Goal: Task Accomplishment & Management: Manage account settings

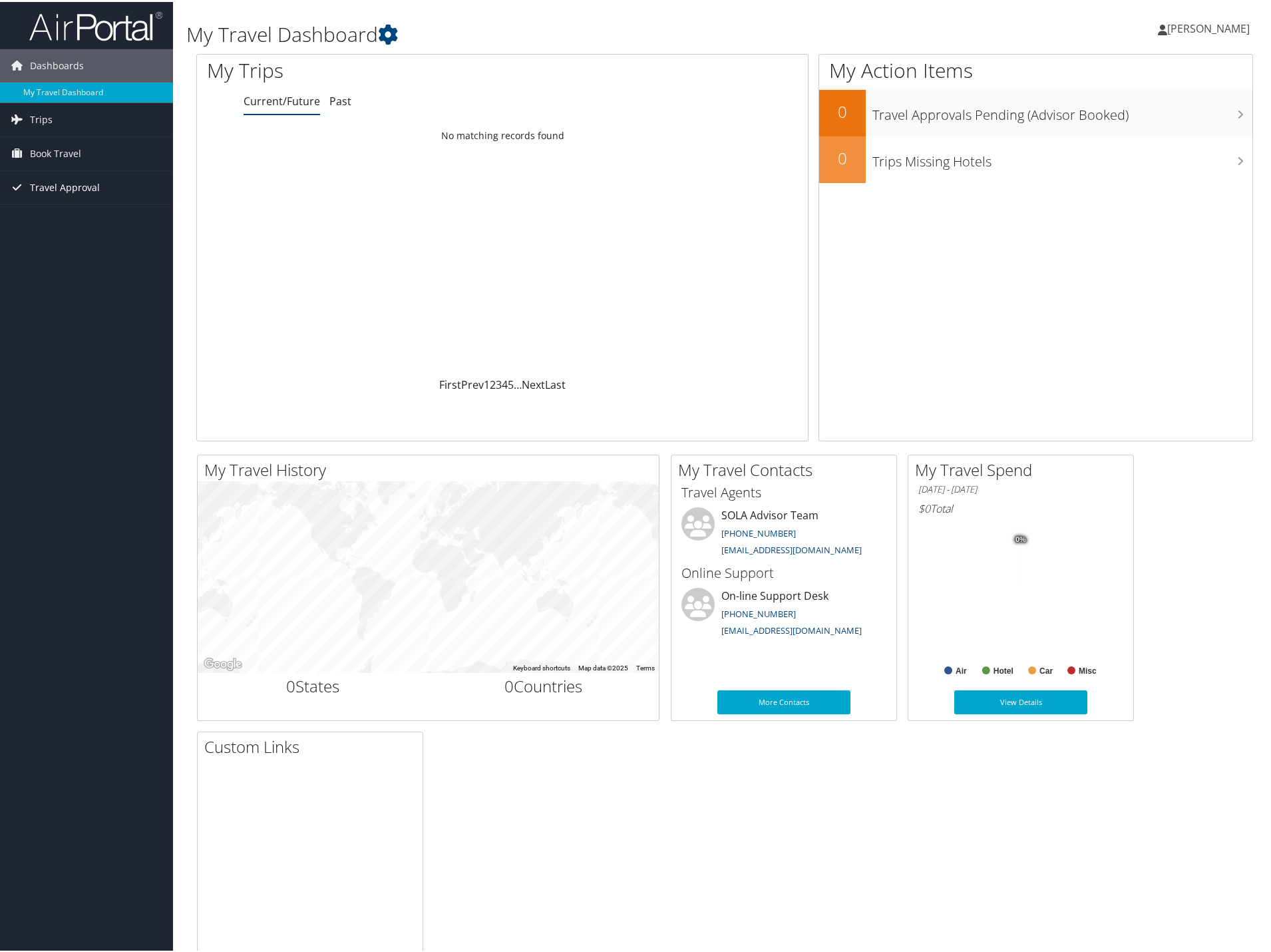
click at [44, 183] on span "Travel Approval" at bounding box center [64, 185] width 70 height 34
click at [61, 271] on link "Approvals (Beta)" at bounding box center [87, 272] width 173 height 20
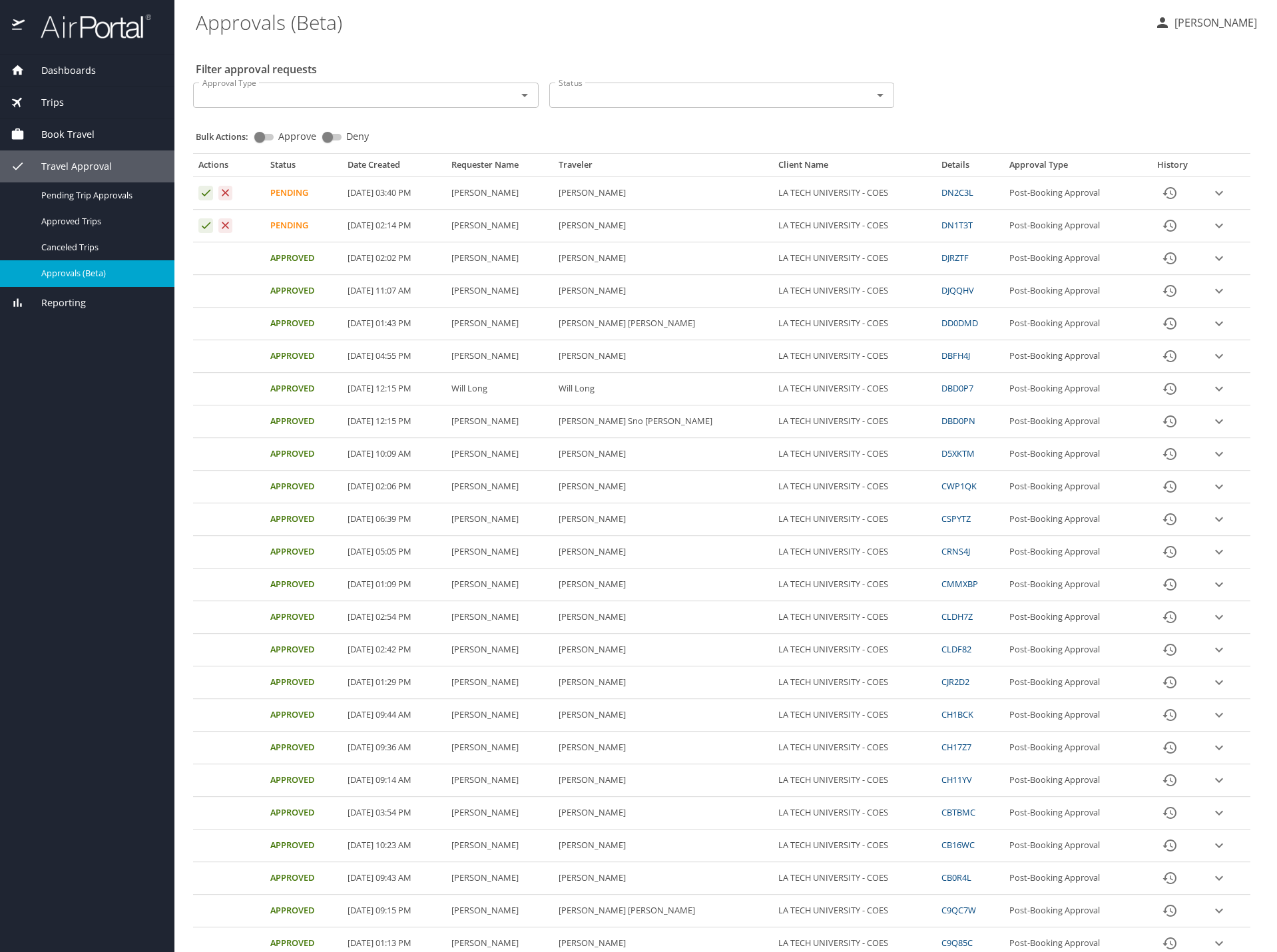
select select "US"
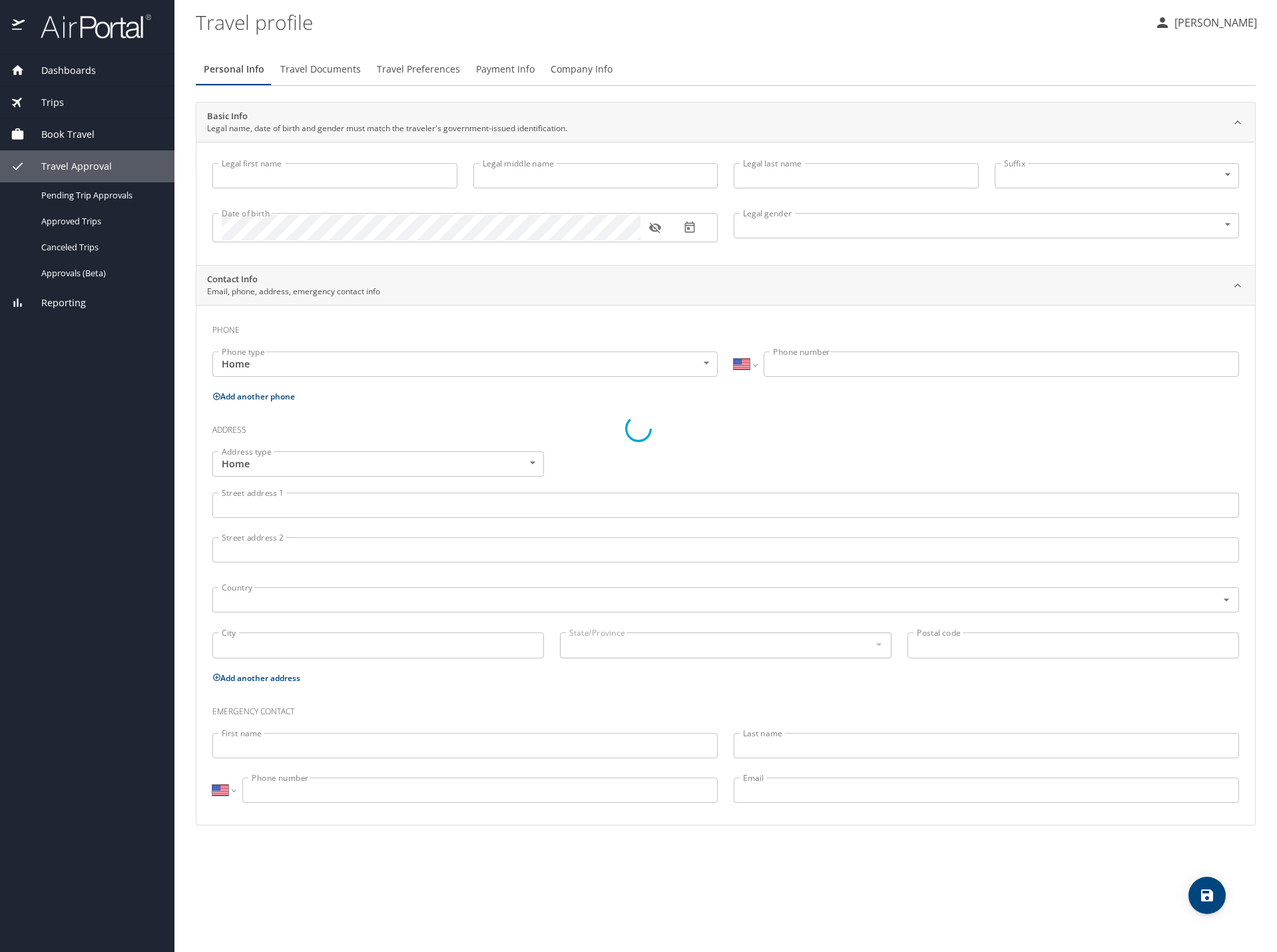
type input "ZYNTHIA"
type input "RHODES"
type input "Undisclosed"
select select "US"
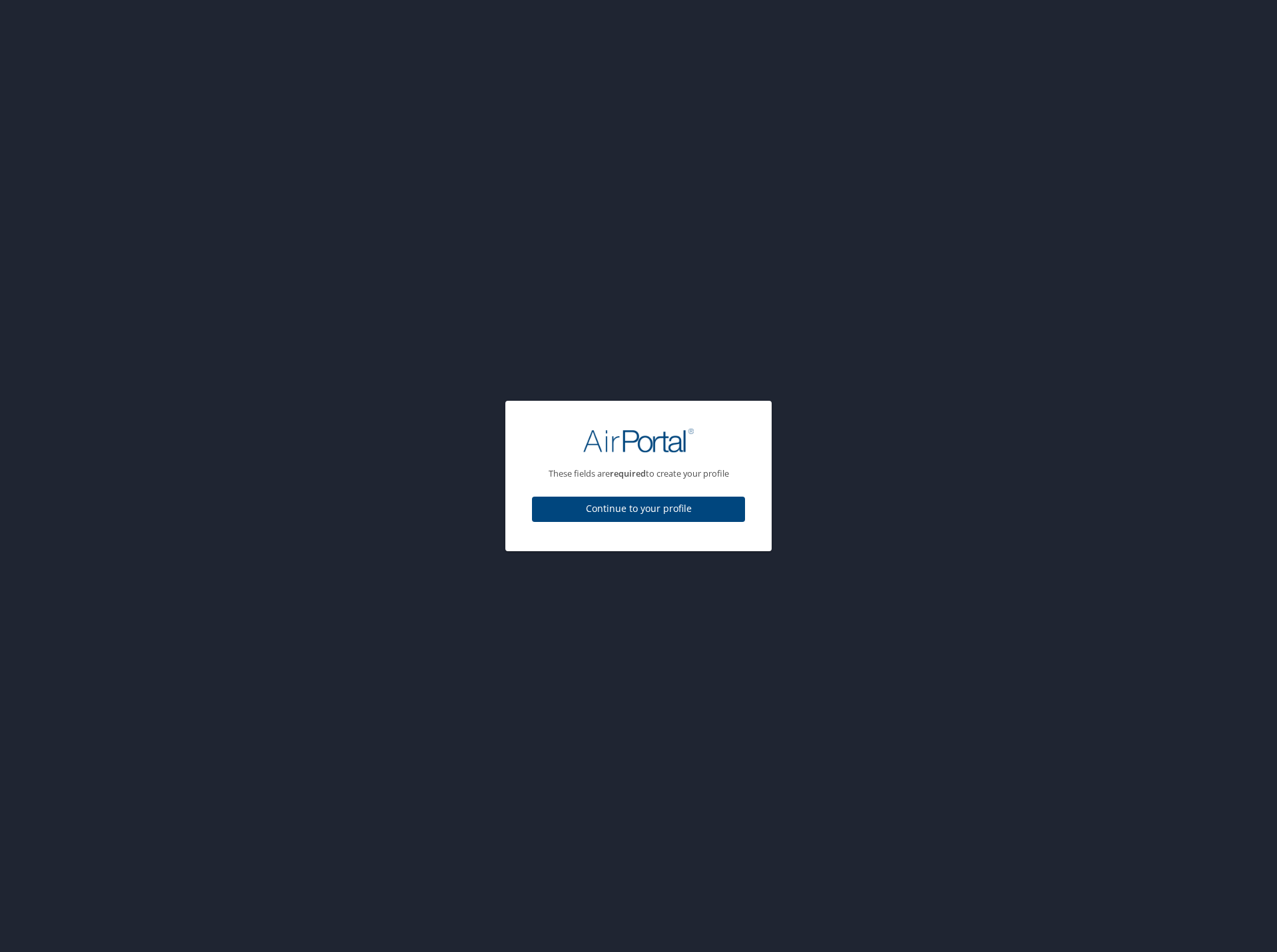
click at [693, 518] on button "Continue to your profile" at bounding box center [638, 509] width 213 height 26
select select "US"
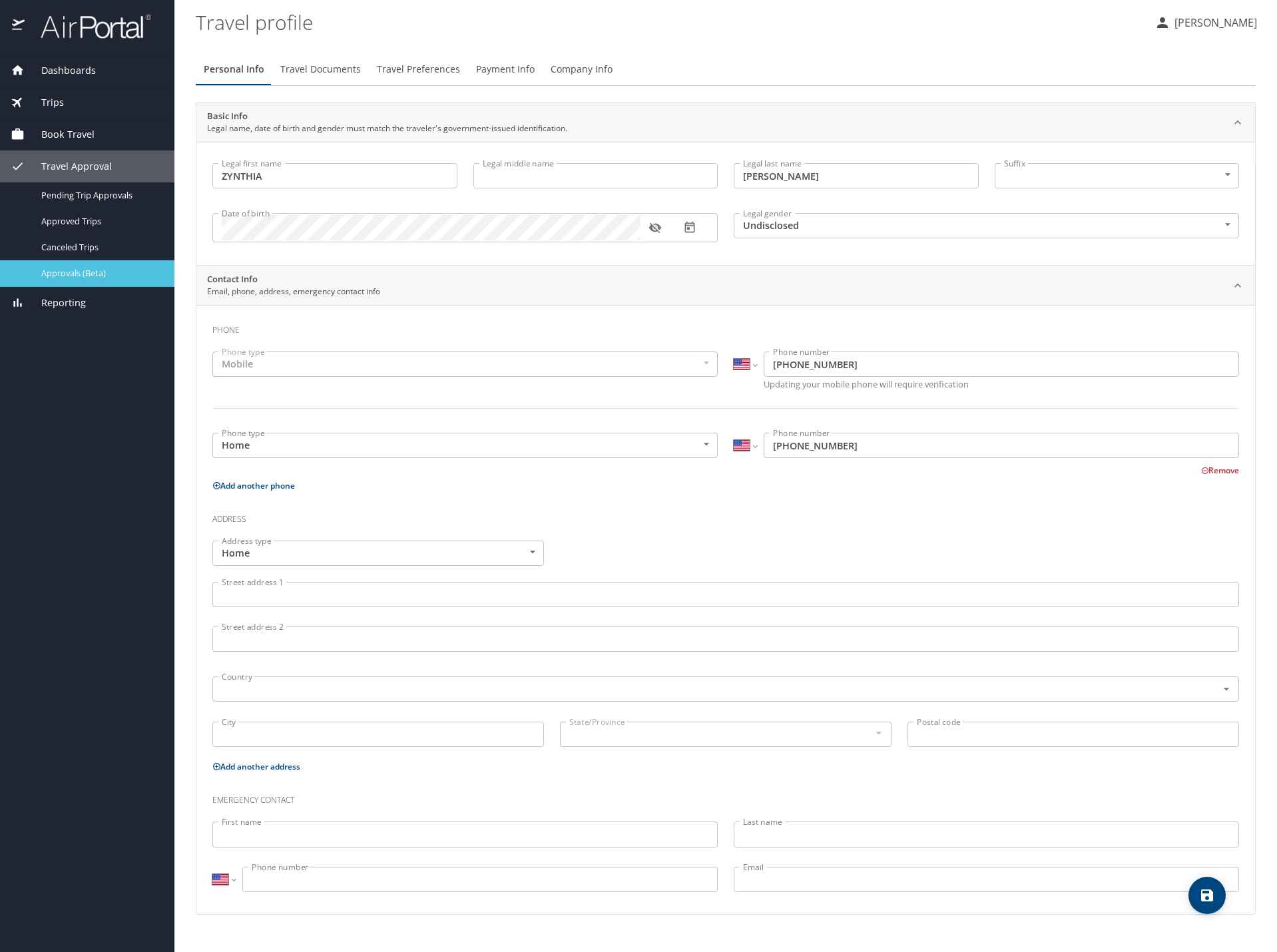
click at [40, 277] on div "Approvals (Beta)" at bounding box center [87, 273] width 153 height 15
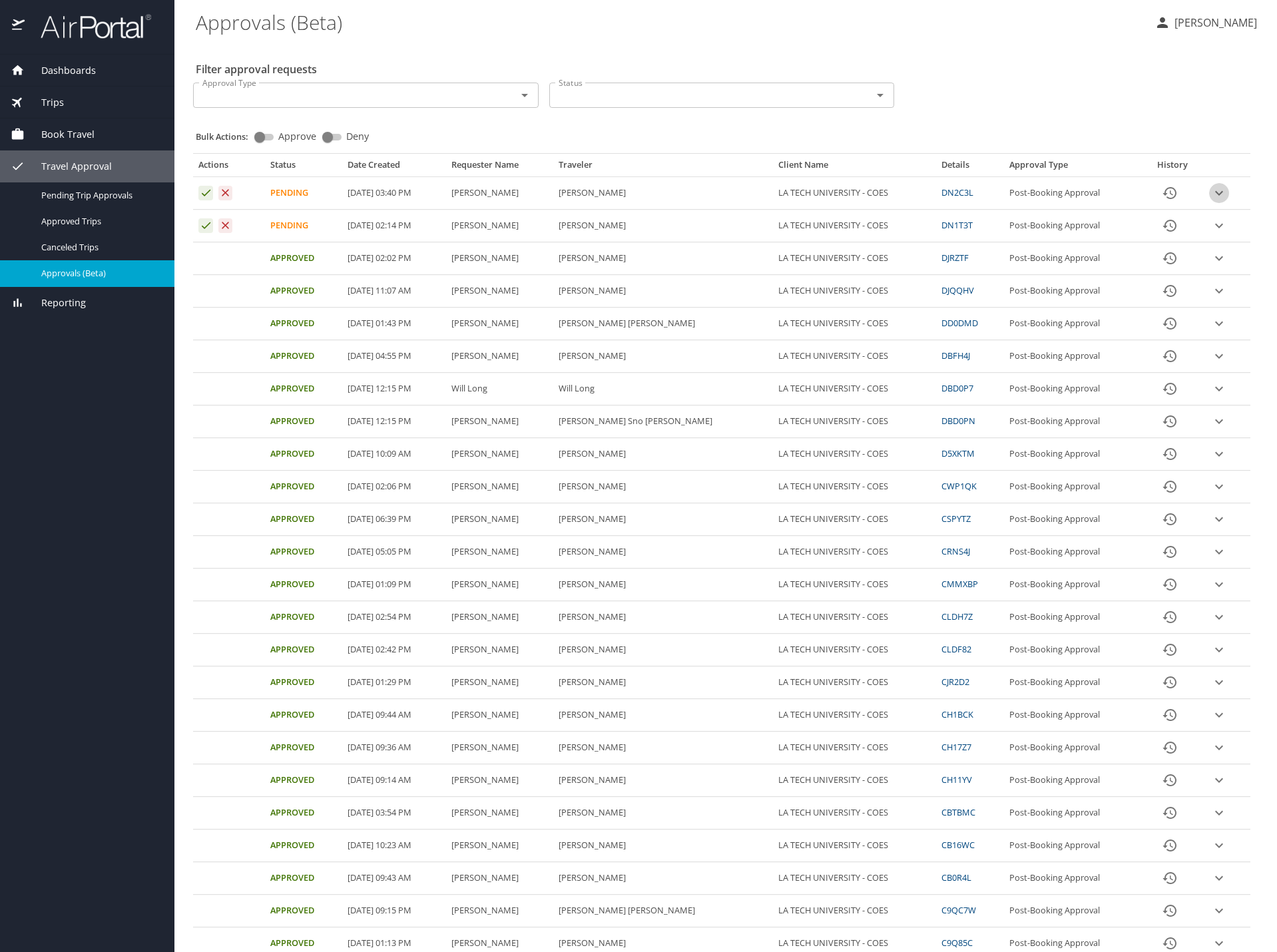
click at [1211, 190] on icon "expand row" at bounding box center [1219, 193] width 16 height 16
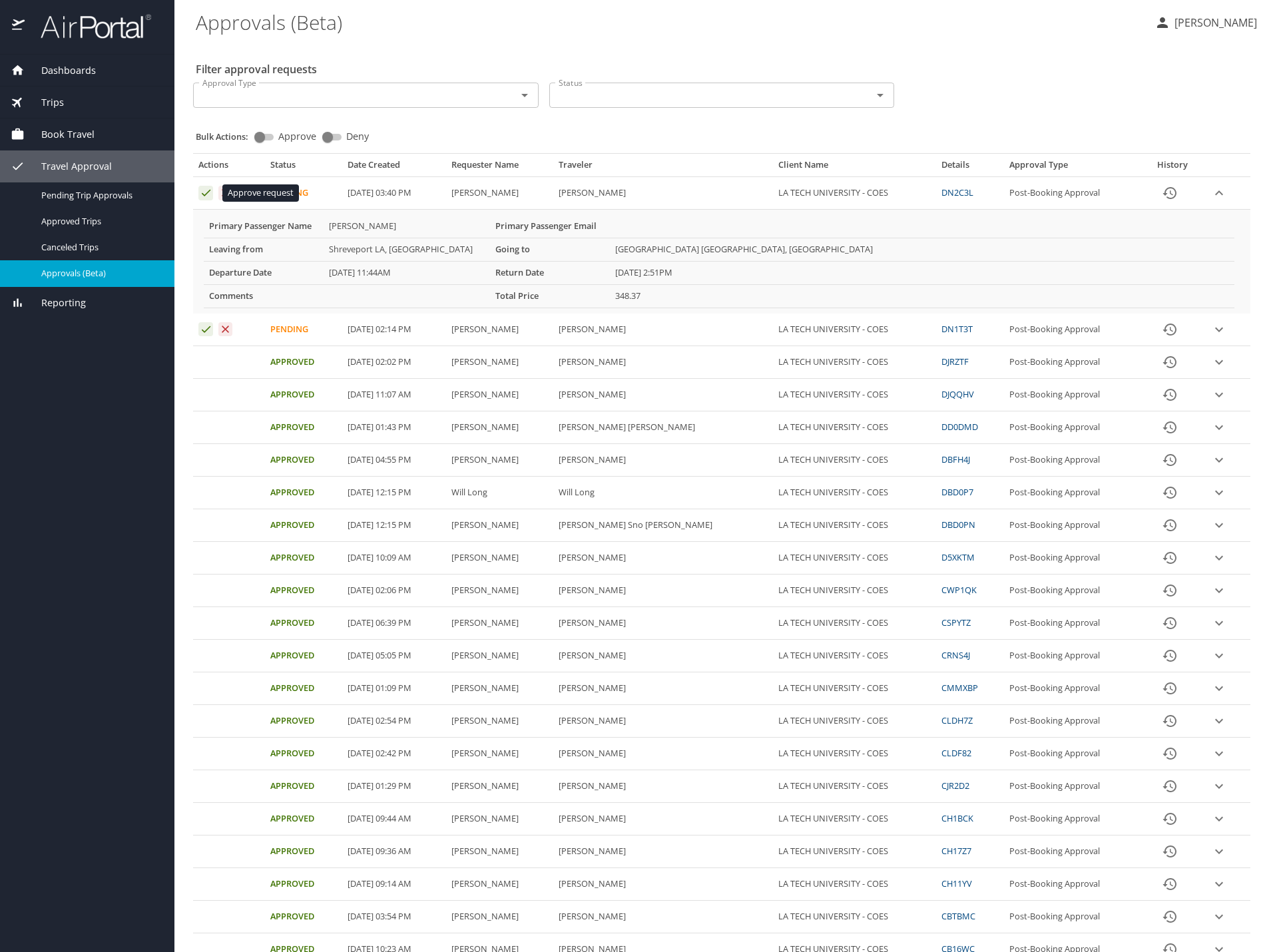
click at [205, 191] on icon "Approval table" at bounding box center [206, 193] width 12 height 12
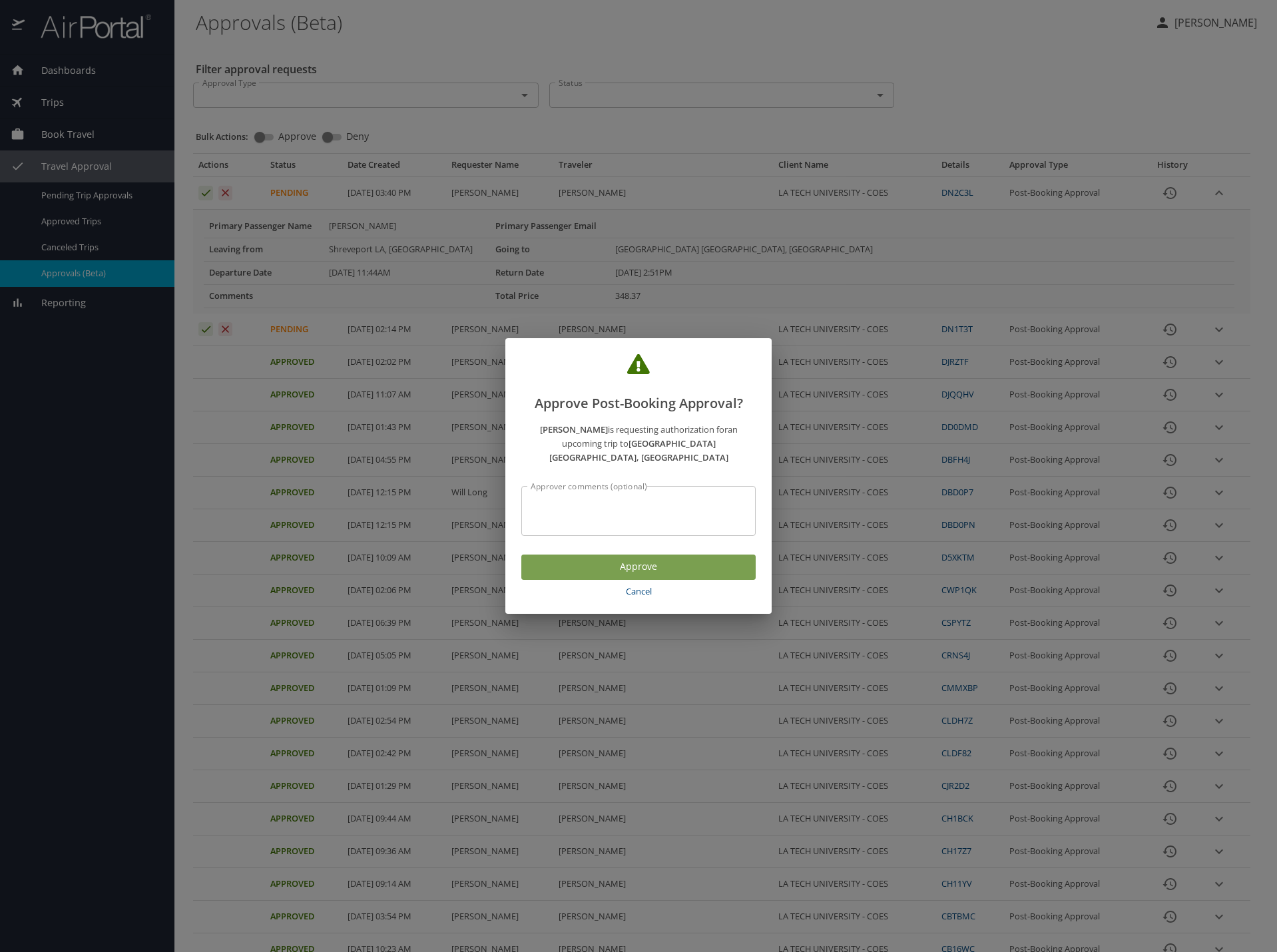
click at [704, 565] on span "Approve" at bounding box center [638, 566] width 213 height 17
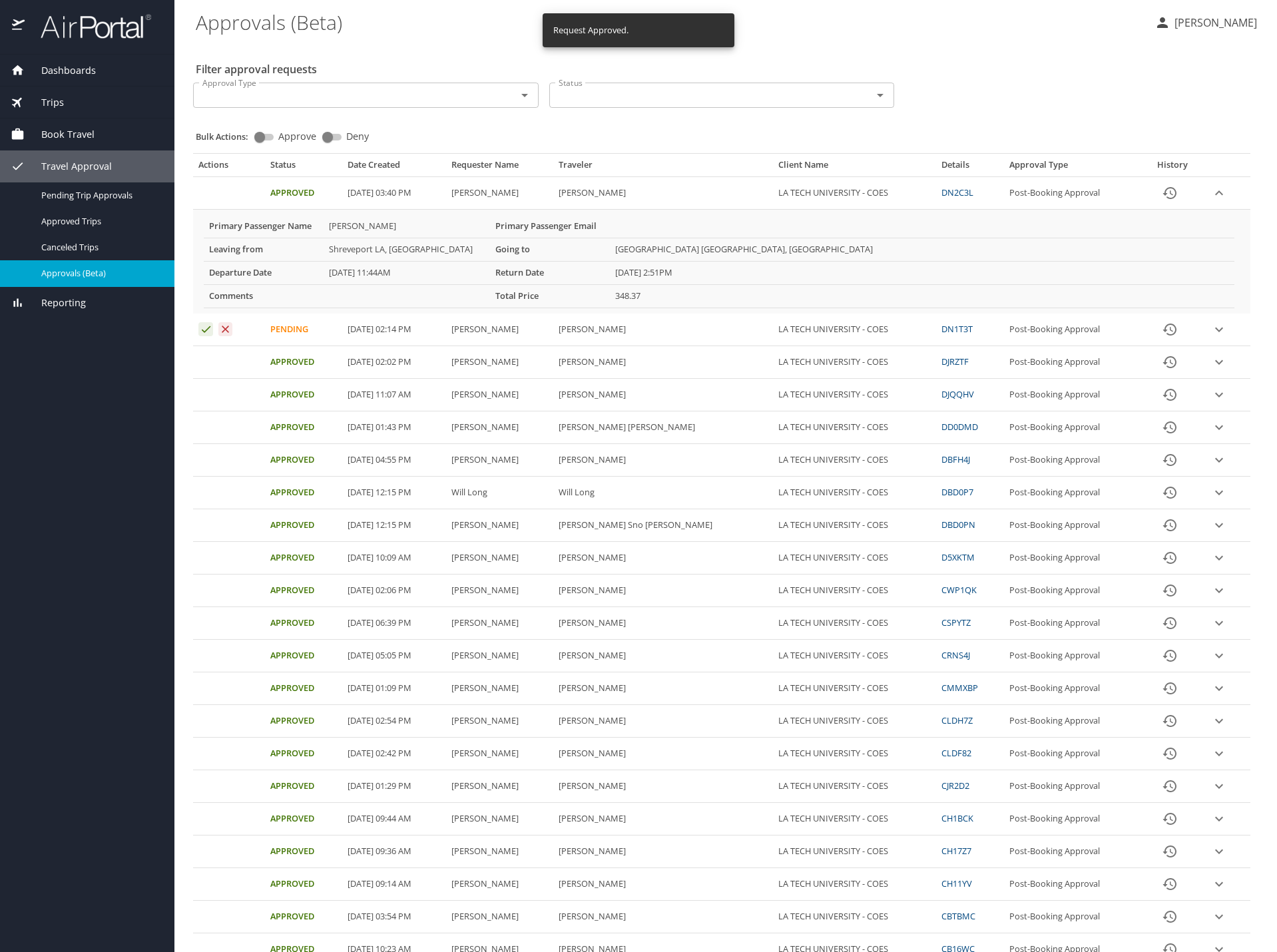
scroll to position [185, 0]
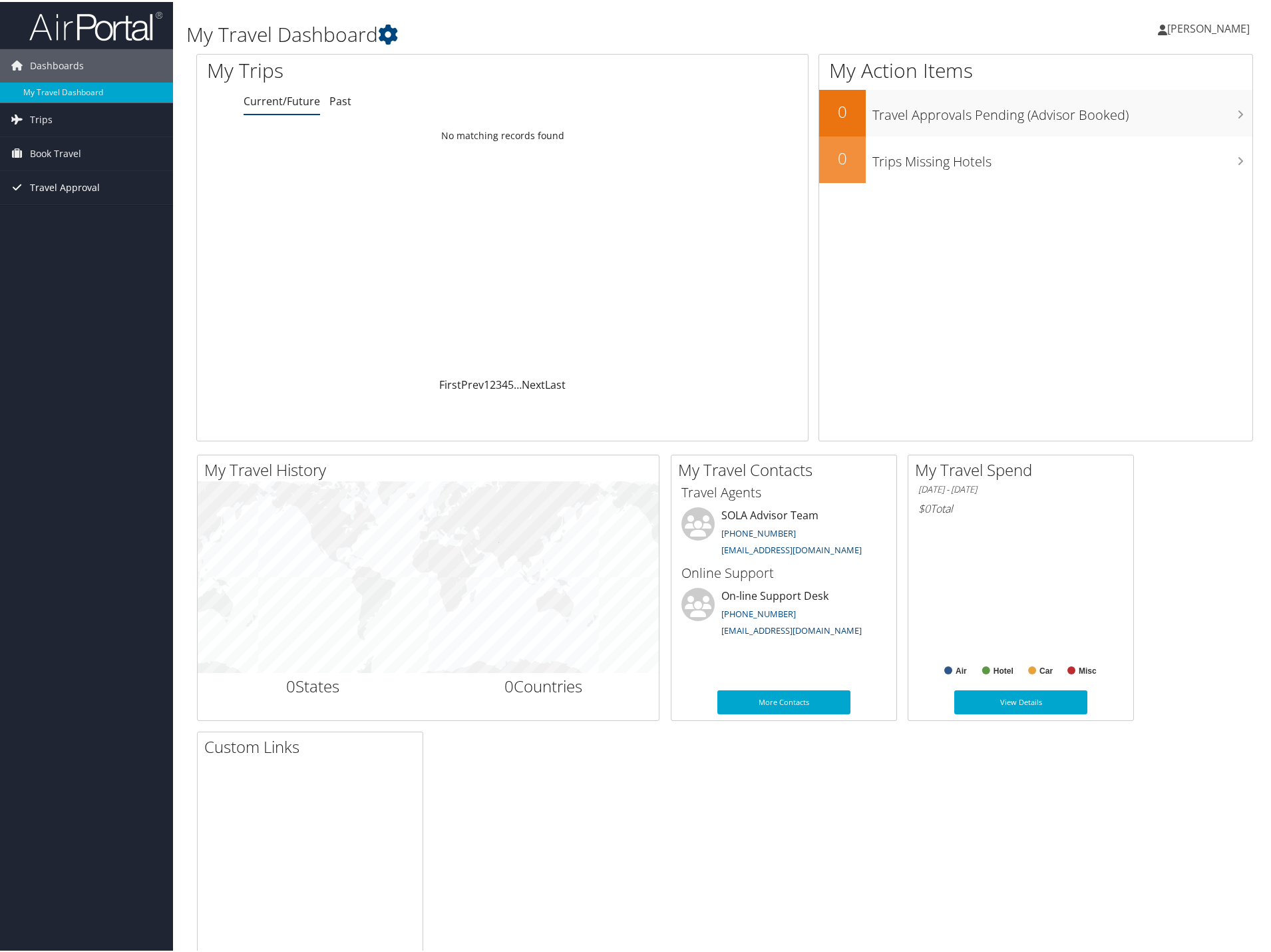
click at [40, 185] on span "Travel Approval" at bounding box center [64, 185] width 70 height 34
click at [55, 272] on link "Approvals (Beta)" at bounding box center [87, 272] width 173 height 20
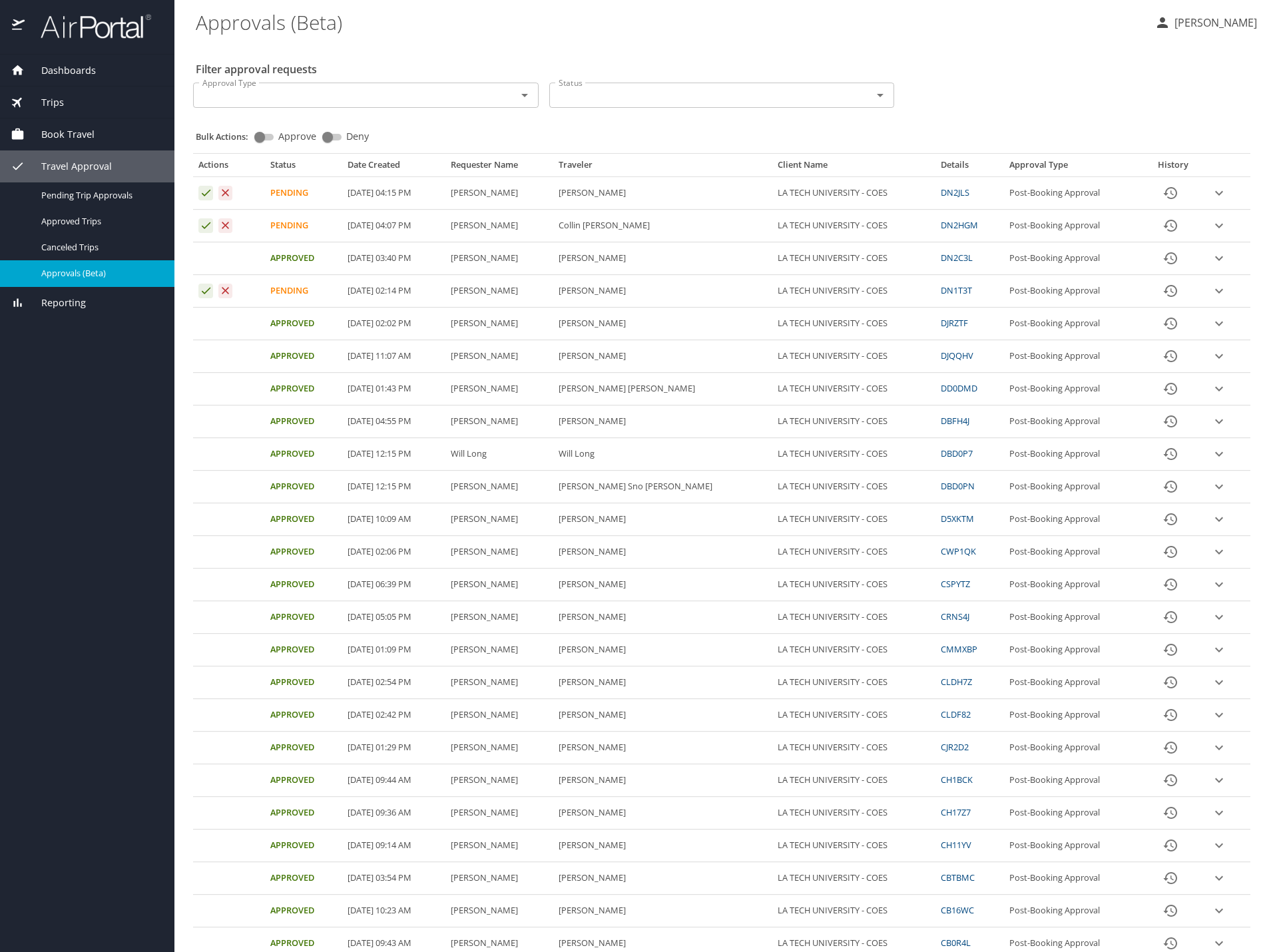
select select "US"
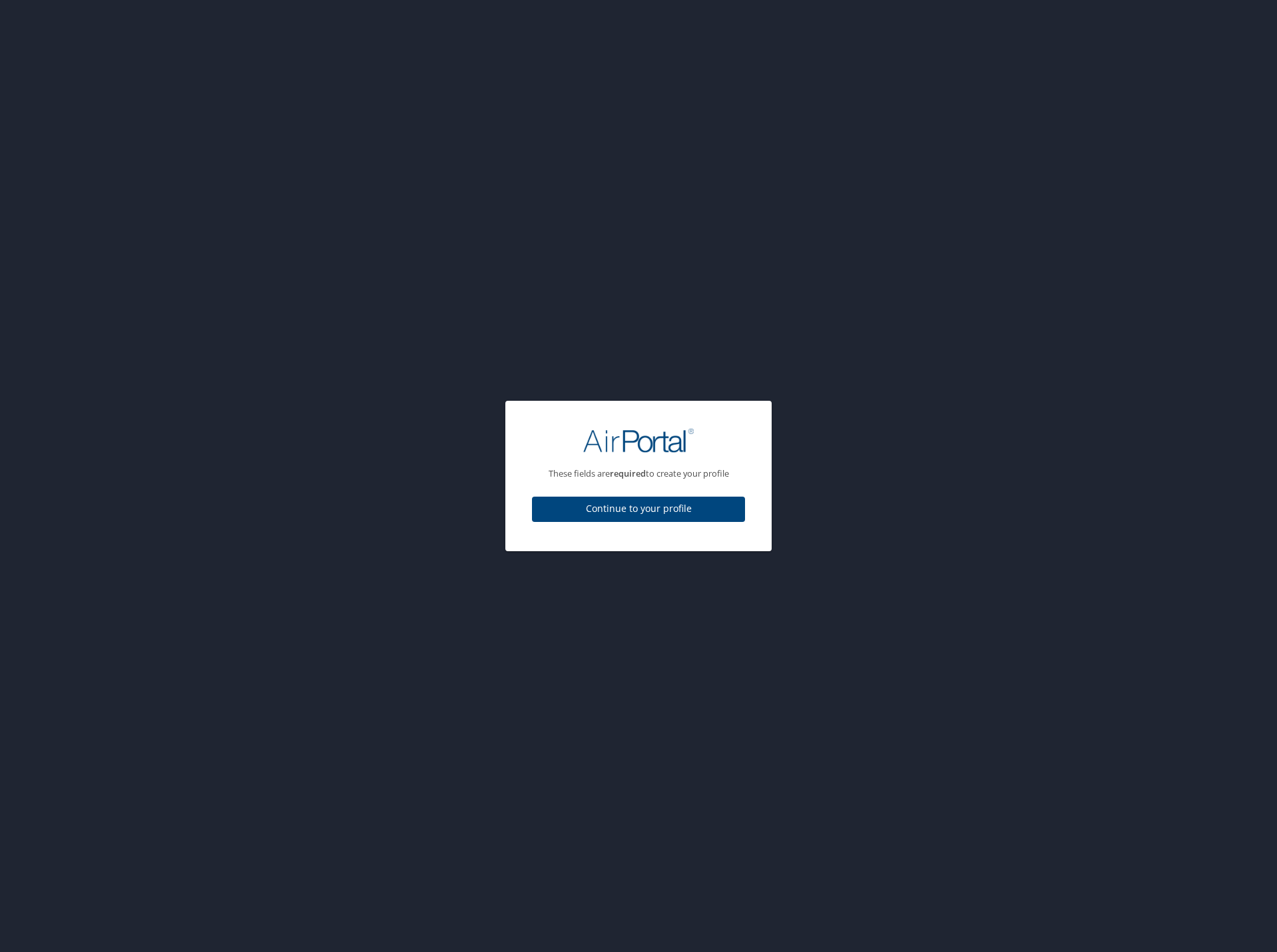
click at [662, 504] on span "Continue to your profile" at bounding box center [638, 509] width 192 height 17
select select "US"
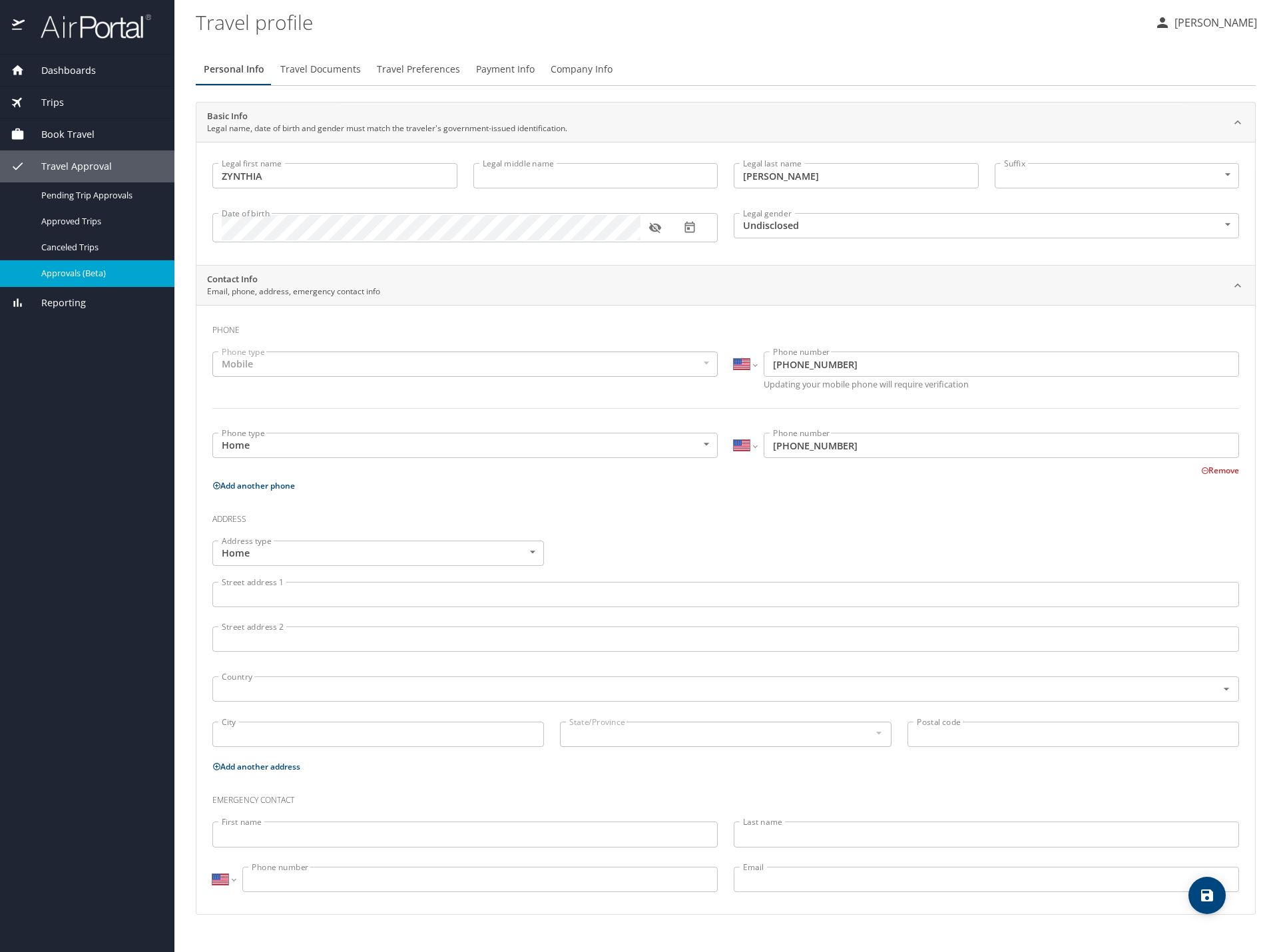
click at [72, 270] on span "Approvals (Beta)" at bounding box center [100, 273] width 117 height 12
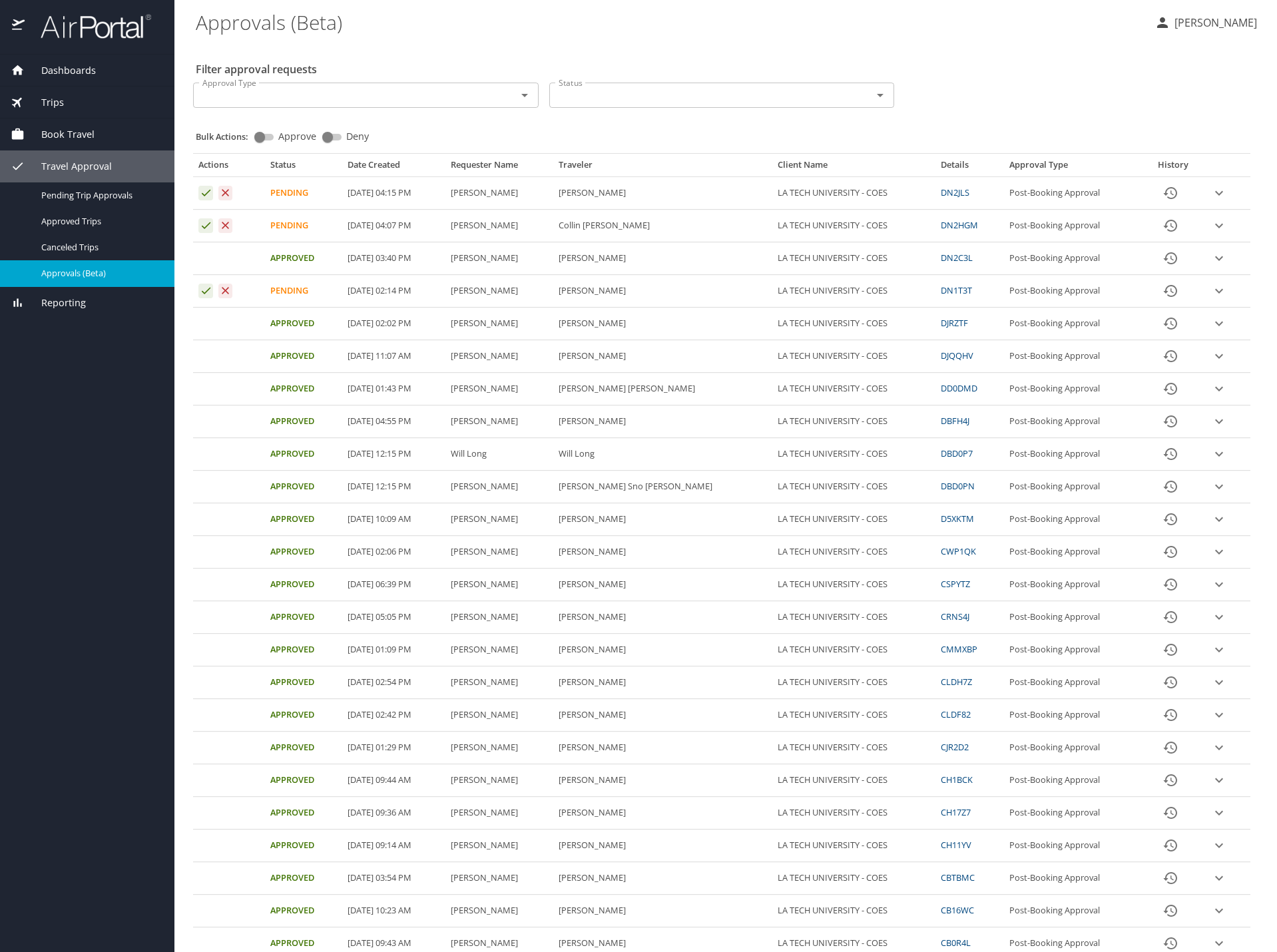
click at [1213, 190] on icon "expand row" at bounding box center [1219, 193] width 16 height 16
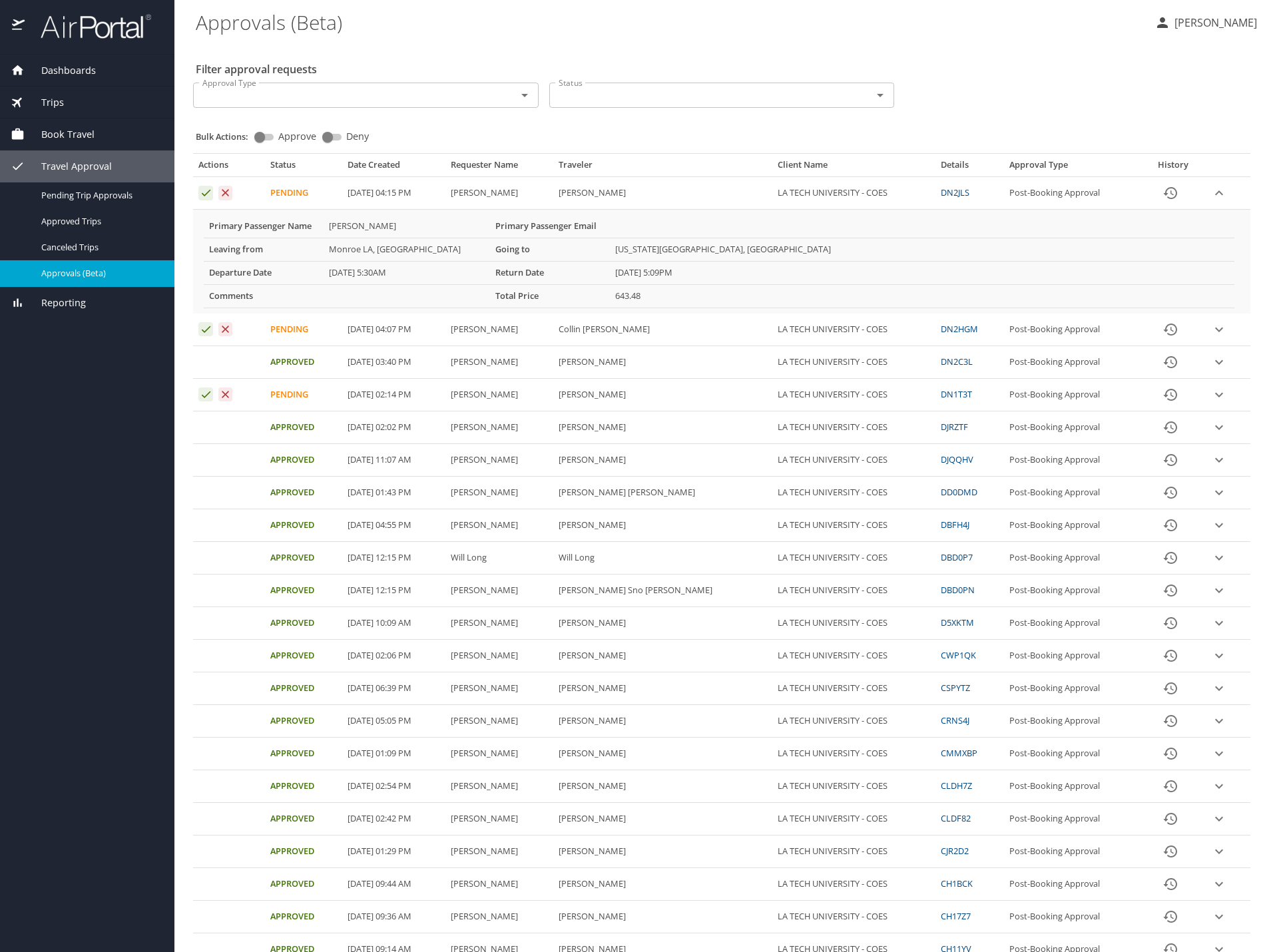
click at [1213, 329] on icon "expand row" at bounding box center [1219, 329] width 16 height 16
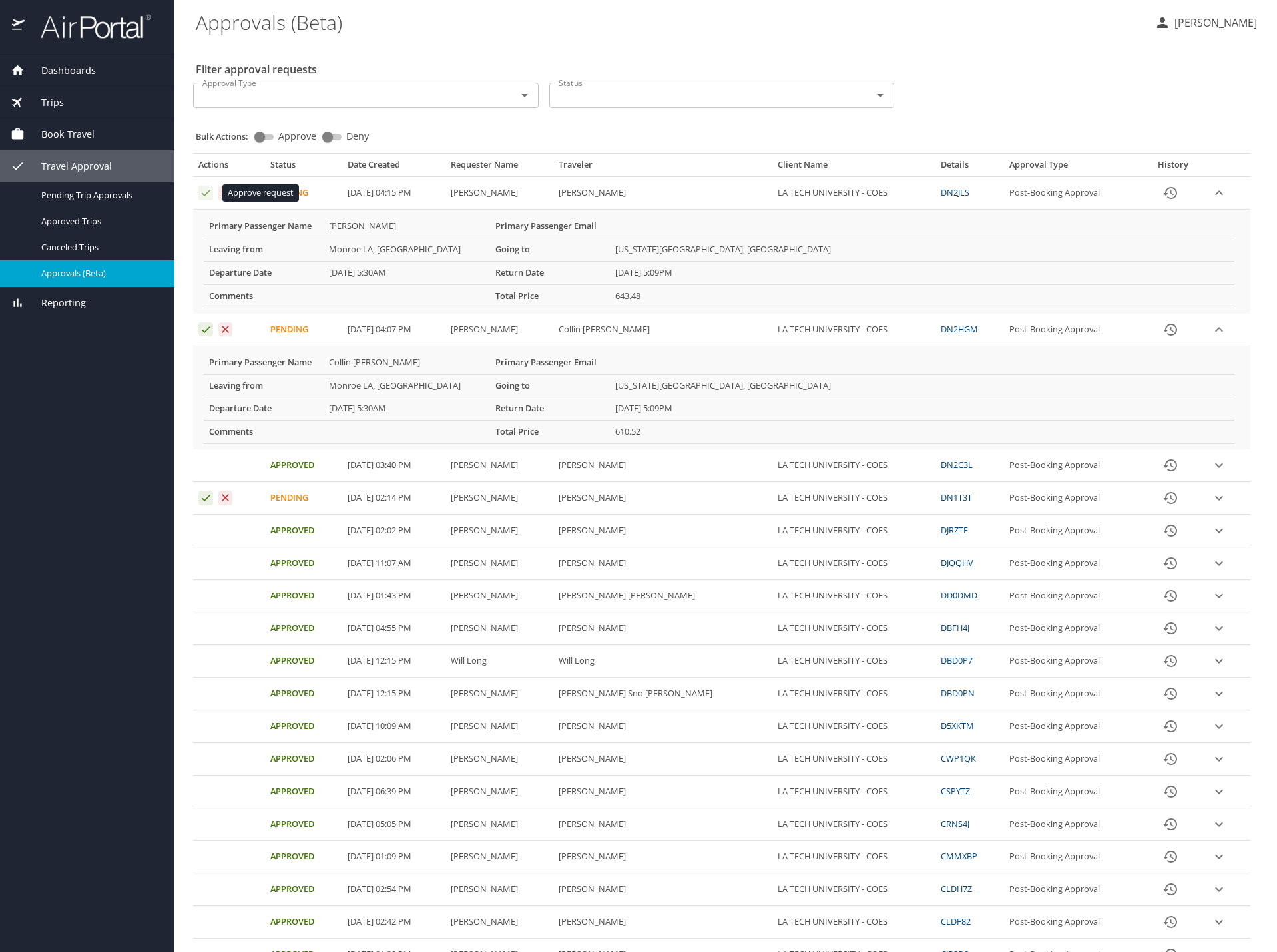
click at [206, 193] on icon "Approval table" at bounding box center [206, 193] width 9 height 7
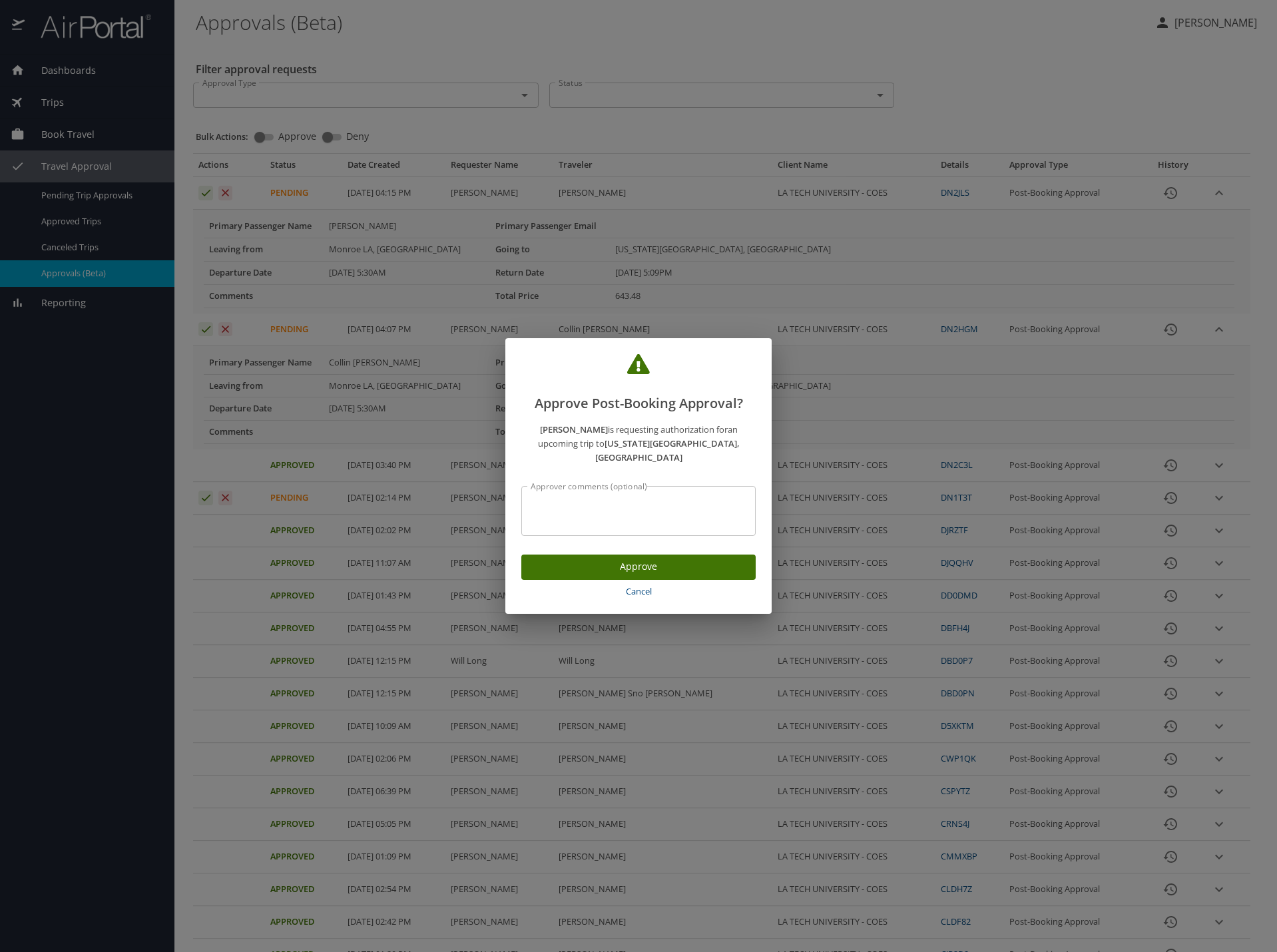
click at [543, 561] on span "Approve" at bounding box center [638, 566] width 213 height 17
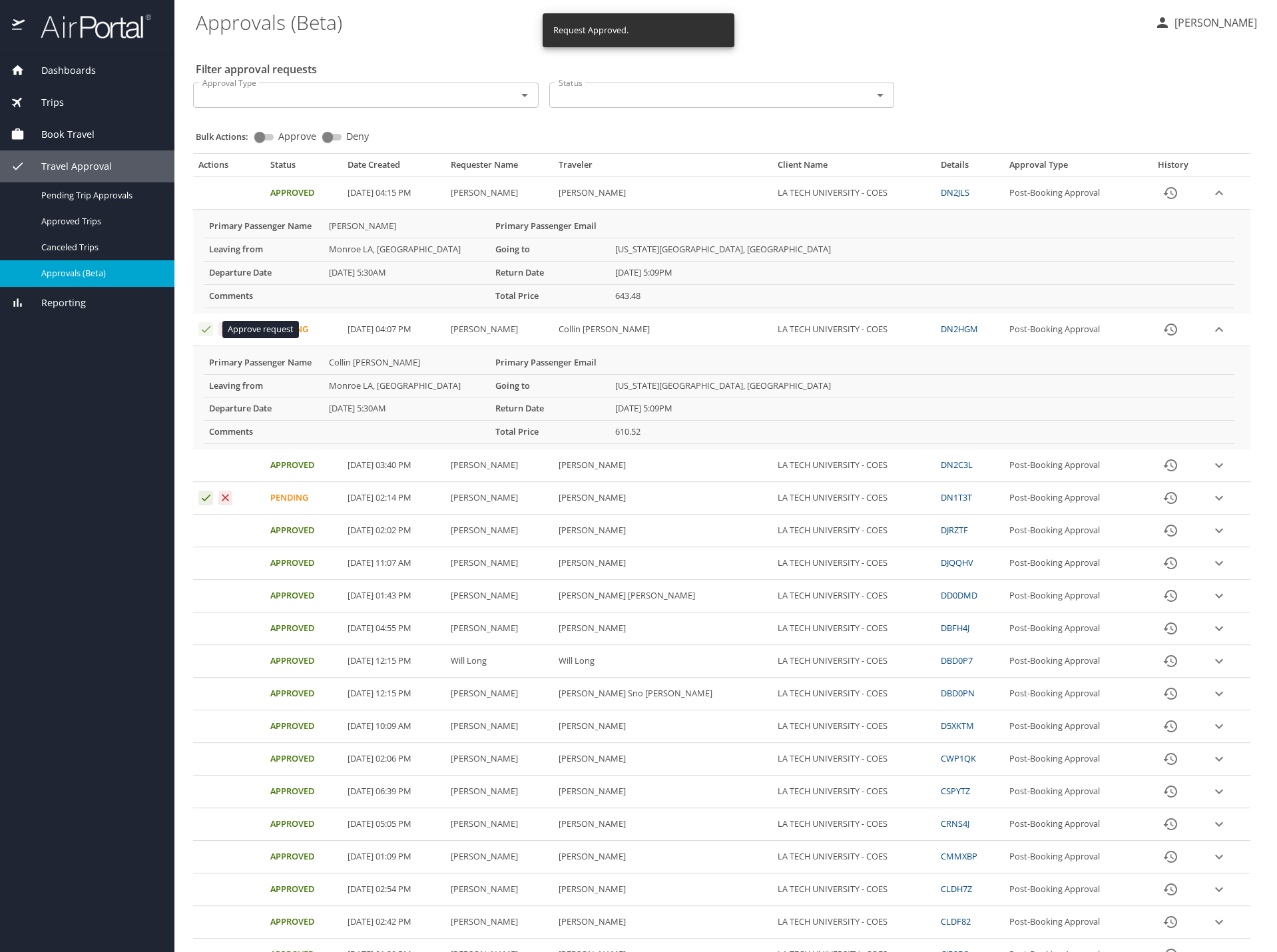
click at [204, 326] on icon "Approval table" at bounding box center [206, 329] width 12 height 12
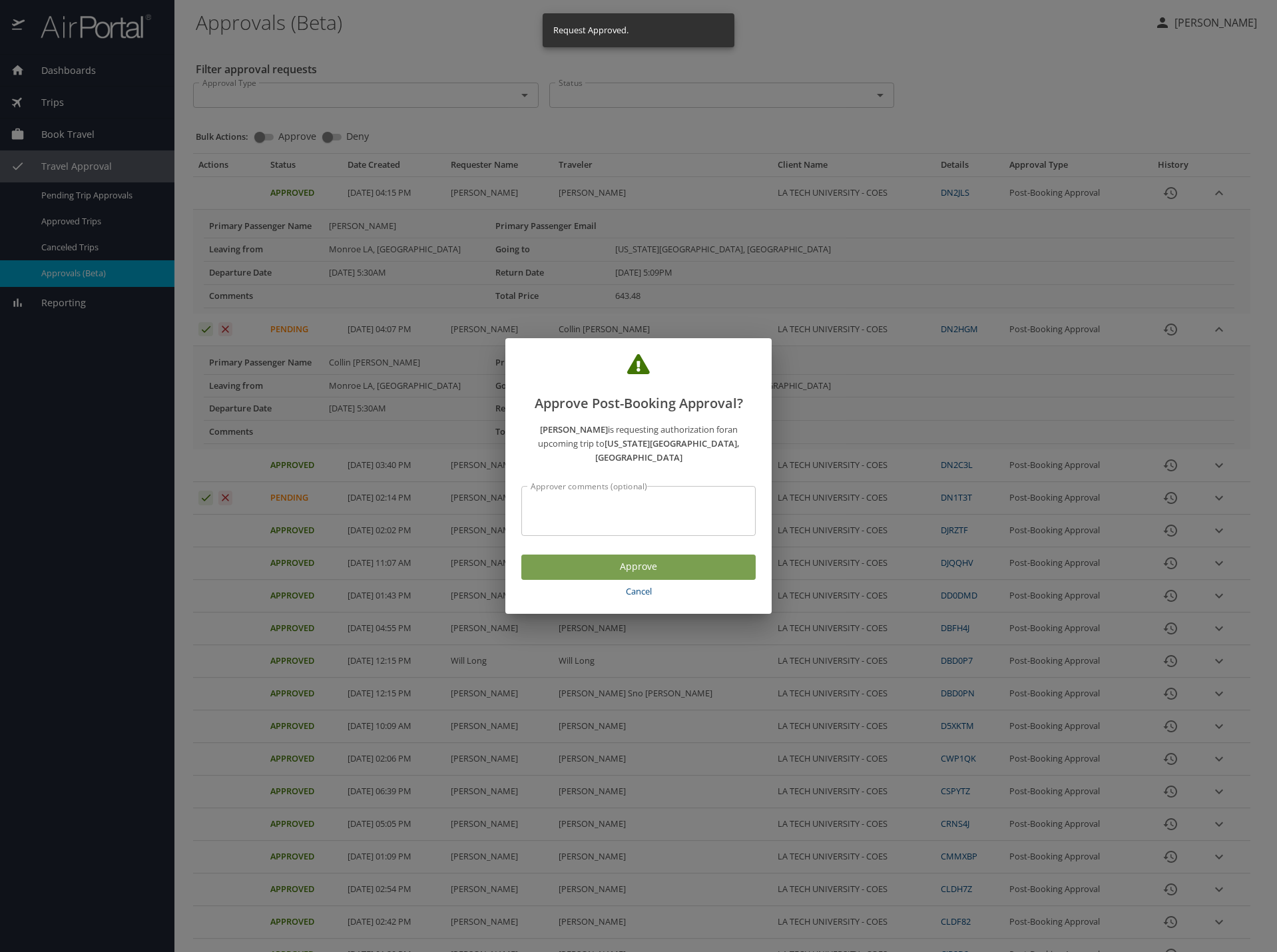
click at [661, 566] on span "Approve" at bounding box center [638, 566] width 213 height 17
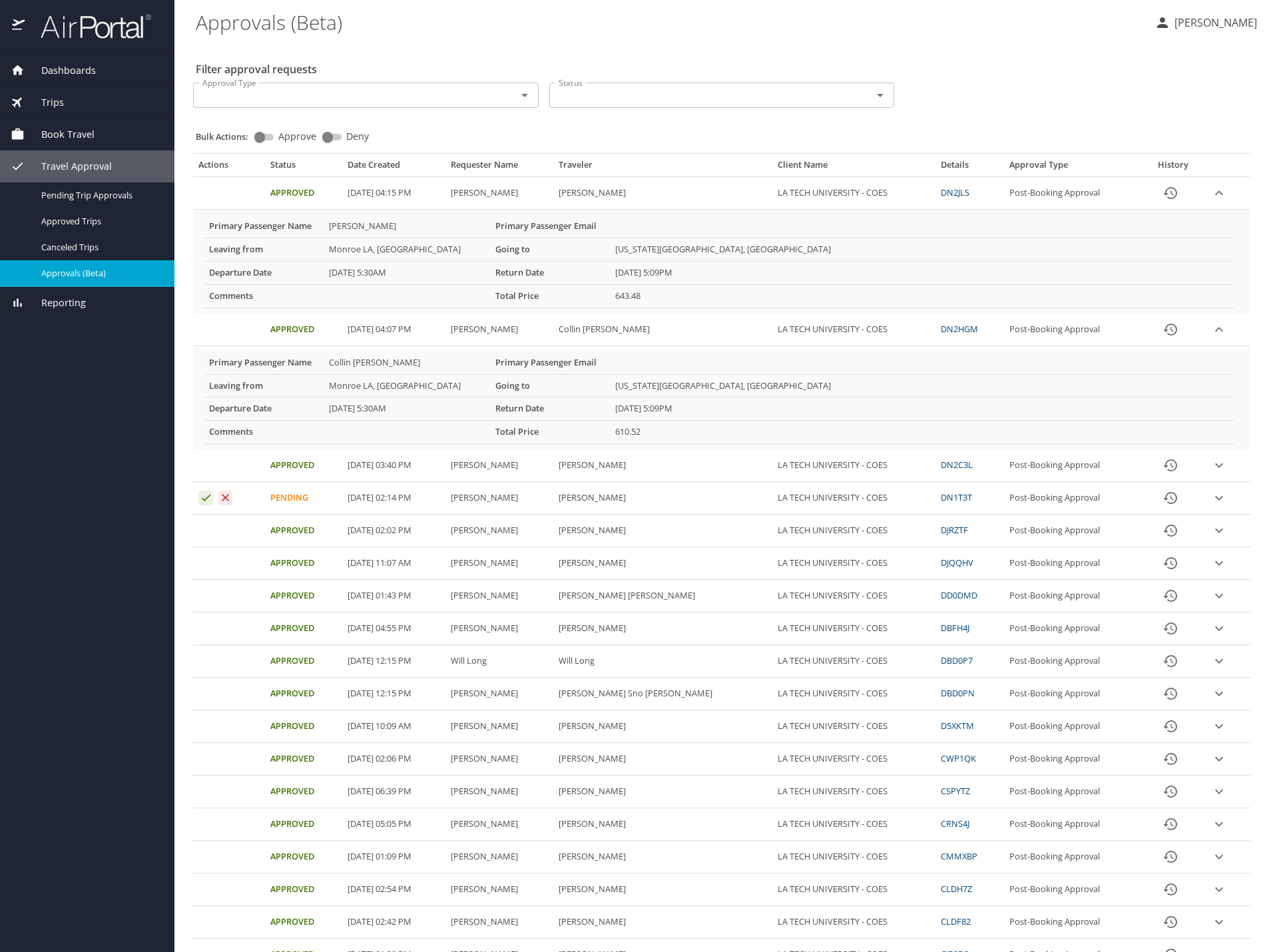
click at [64, 469] on div "Dashboards My Travel Dashboard Trips Current / Future Trips Past Trips Trips Mi…" at bounding box center [87, 503] width 174 height 897
